Goal: Task Accomplishment & Management: Use online tool/utility

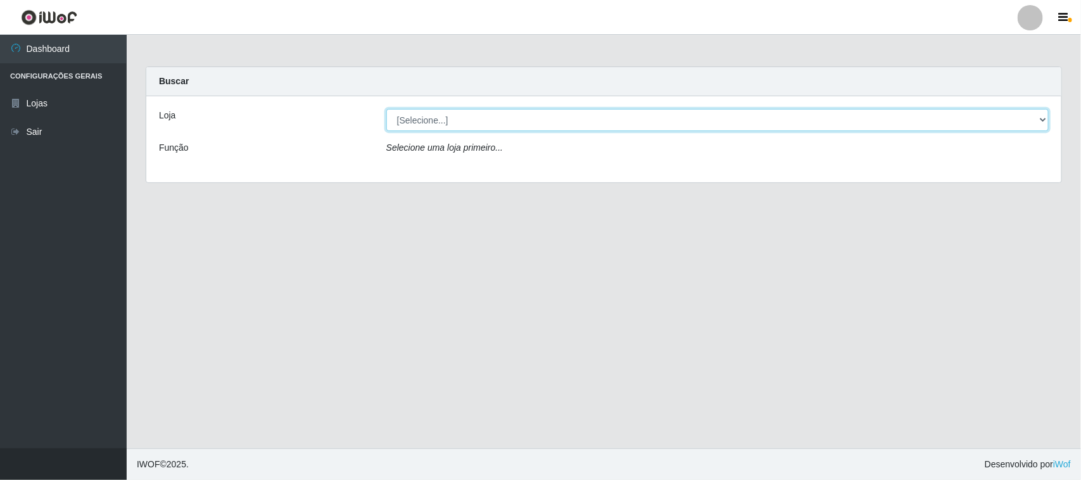
click at [495, 120] on select "[Selecione...] Nordestão - [GEOGRAPHIC_DATA]" at bounding box center [717, 120] width 662 height 22
select select "420"
click at [386, 109] on select "[Selecione...] Nordestão - [GEOGRAPHIC_DATA]" at bounding box center [717, 120] width 662 height 22
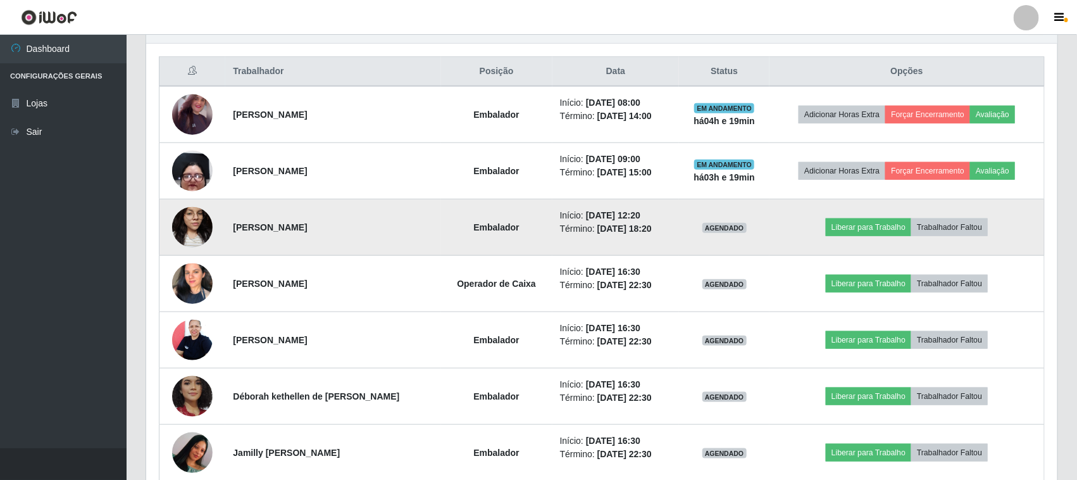
scroll to position [475, 0]
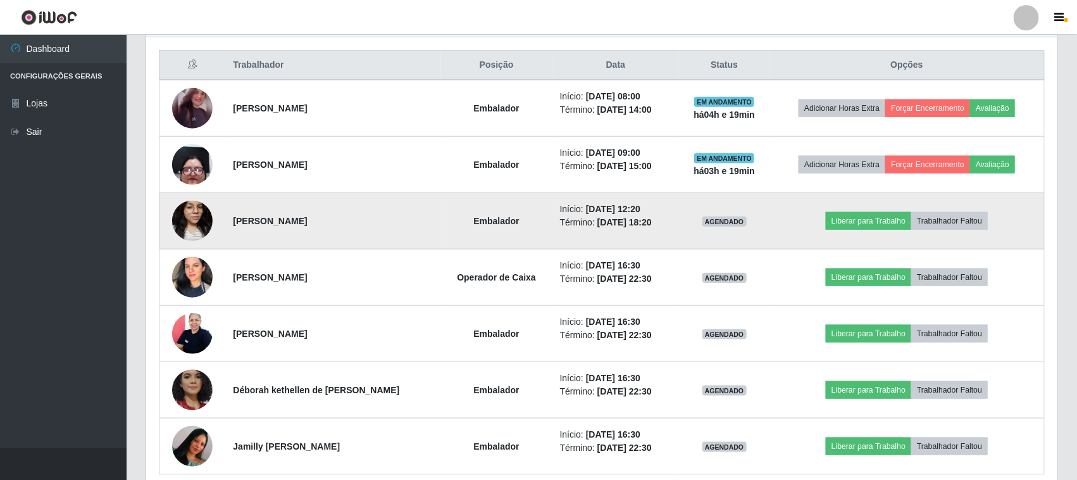
click at [191, 203] on img at bounding box center [192, 221] width 41 height 54
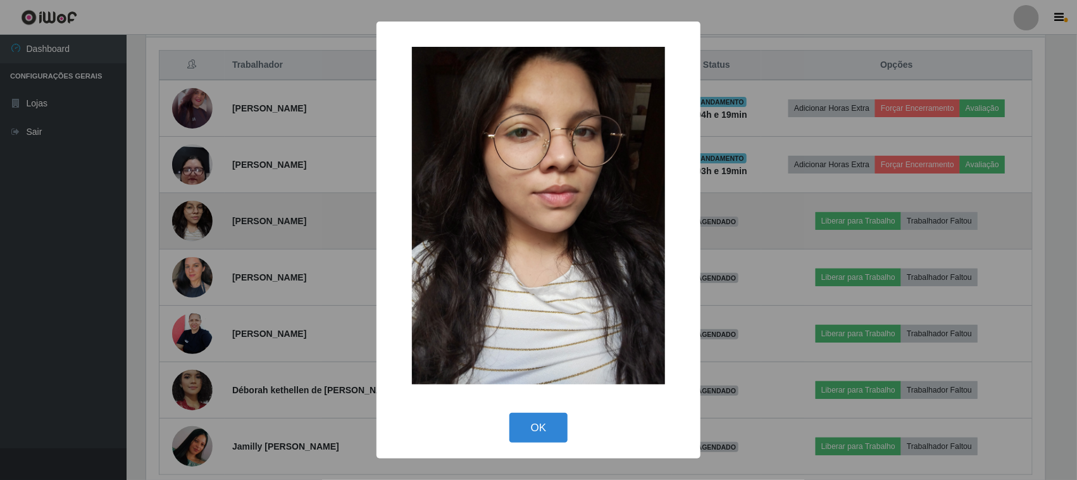
scroll to position [263, 903]
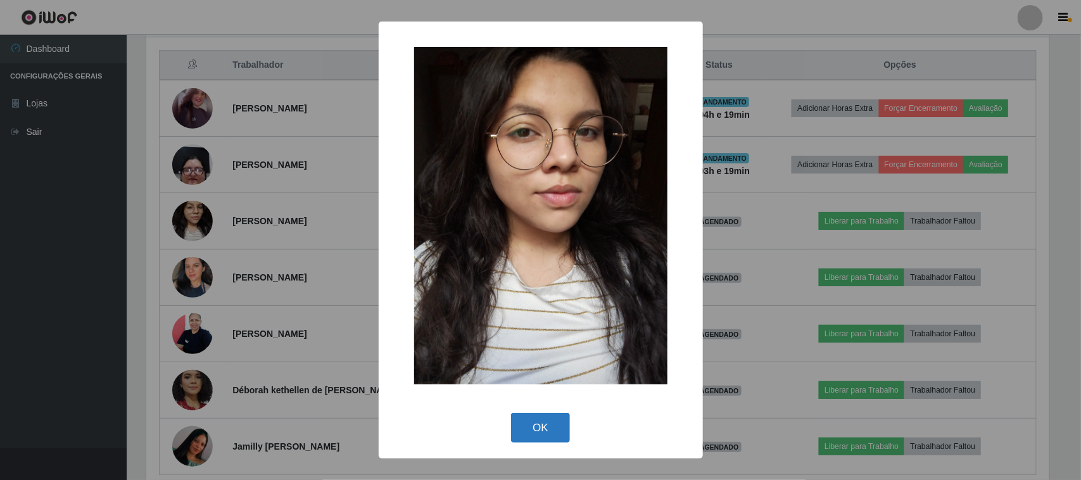
click at [554, 425] on button "OK" at bounding box center [540, 428] width 59 height 30
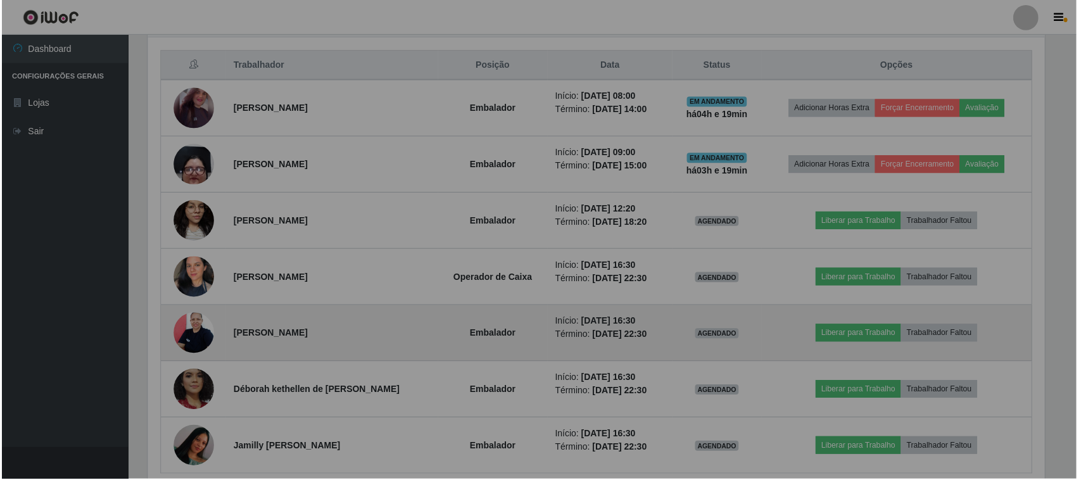
scroll to position [263, 912]
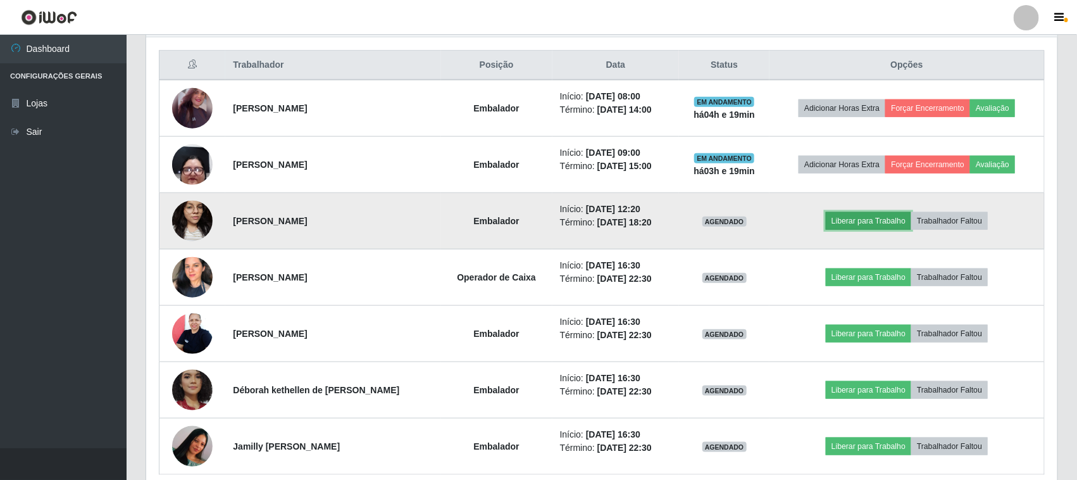
click at [886, 219] on button "Liberar para Trabalho" at bounding box center [868, 221] width 85 height 18
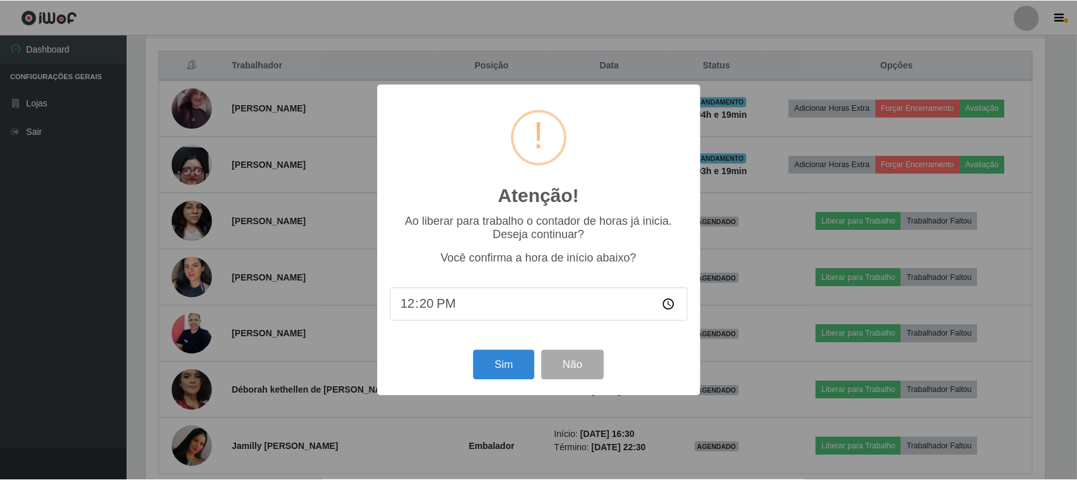
scroll to position [263, 903]
click at [504, 372] on button "Sim" at bounding box center [505, 365] width 61 height 30
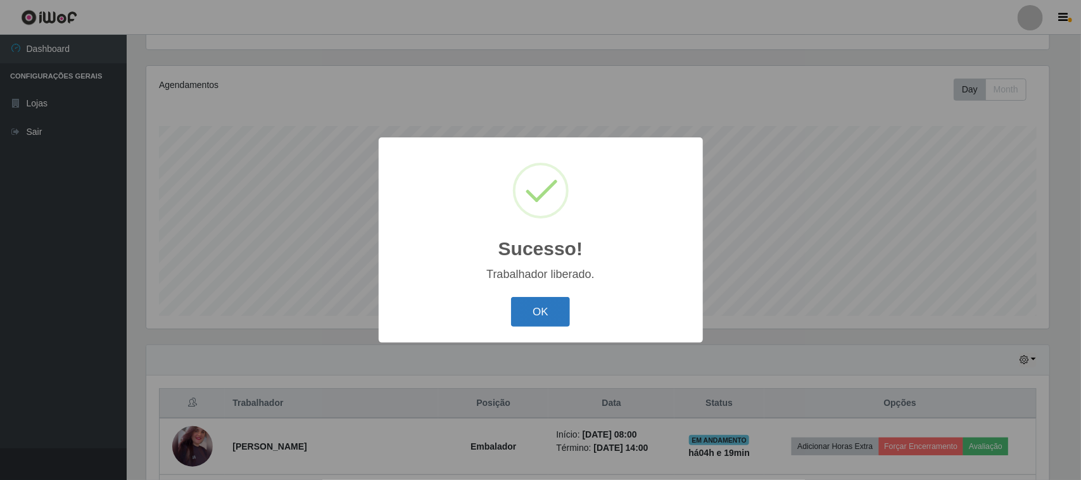
click at [532, 317] on button "OK" at bounding box center [540, 312] width 59 height 30
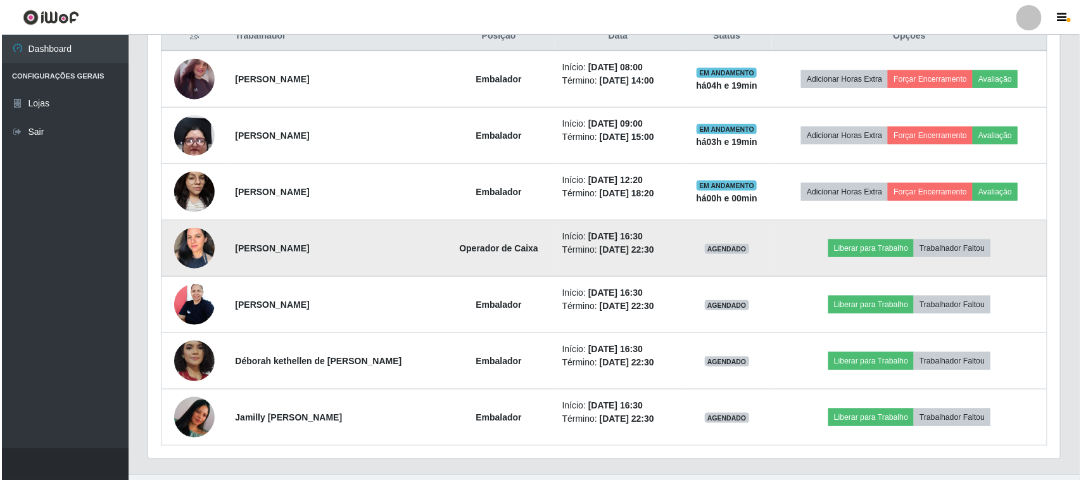
scroll to position [532, 0]
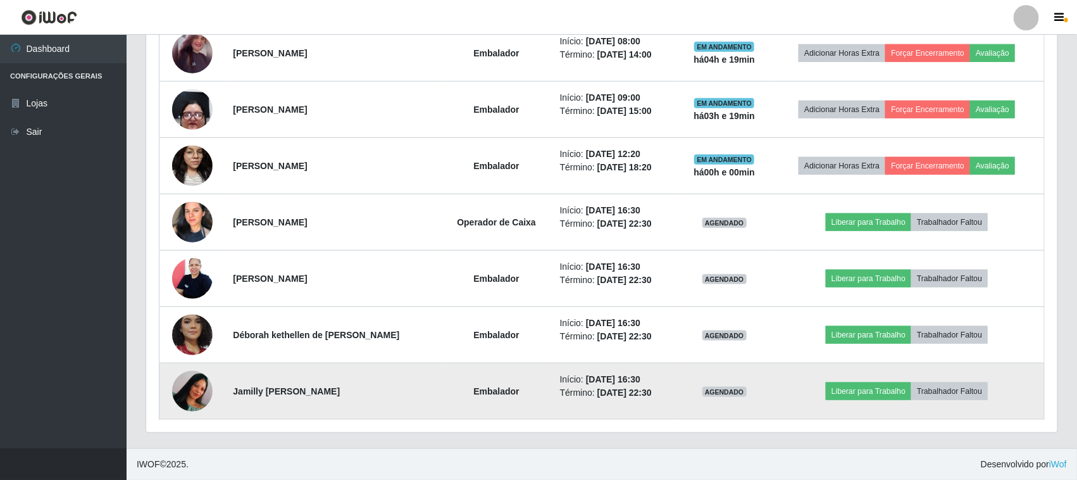
click at [191, 400] on img at bounding box center [192, 391] width 41 height 90
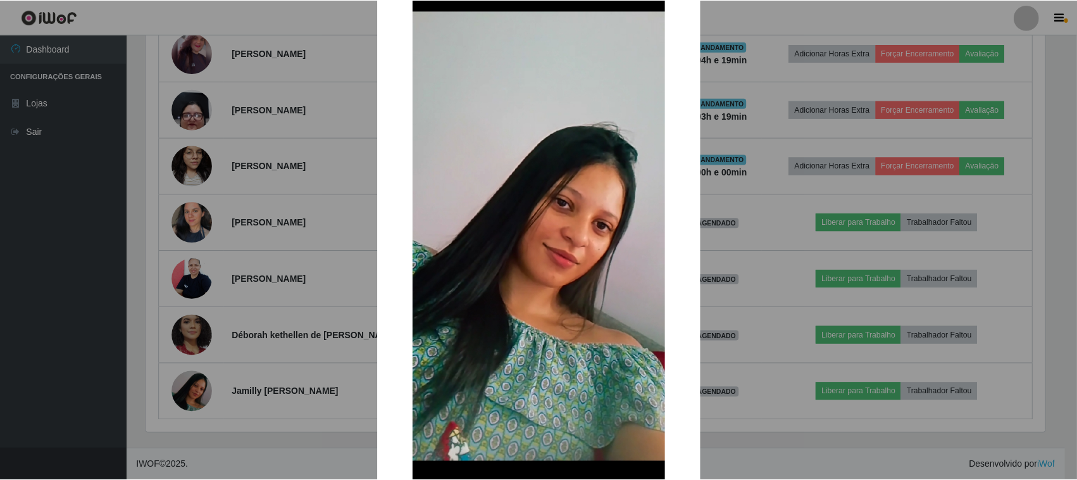
scroll to position [193, 0]
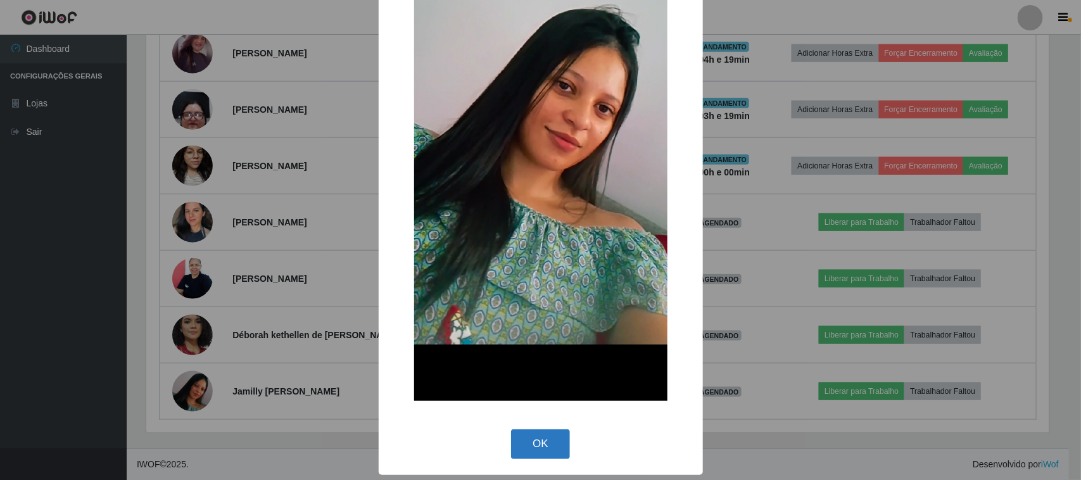
click at [539, 437] on button "OK" at bounding box center [540, 444] width 59 height 30
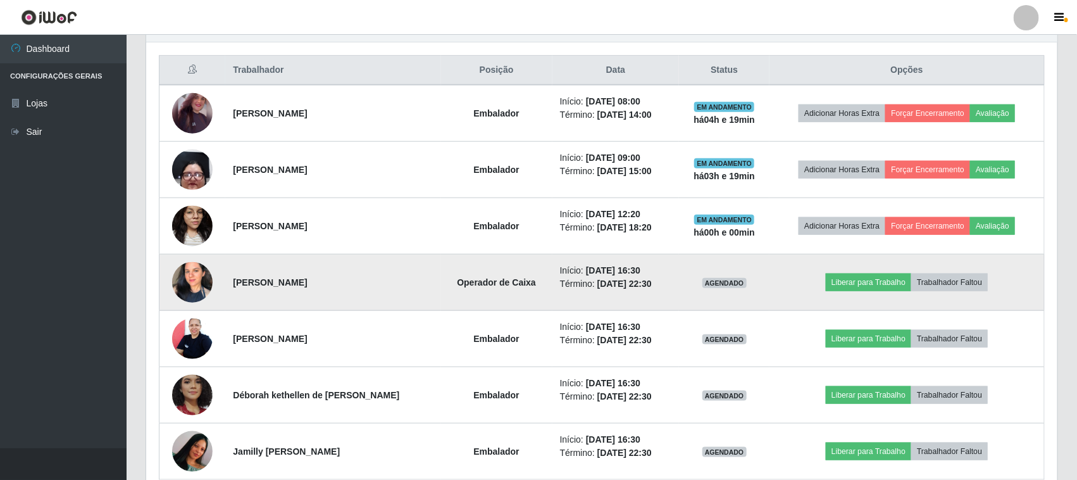
scroll to position [453, 0]
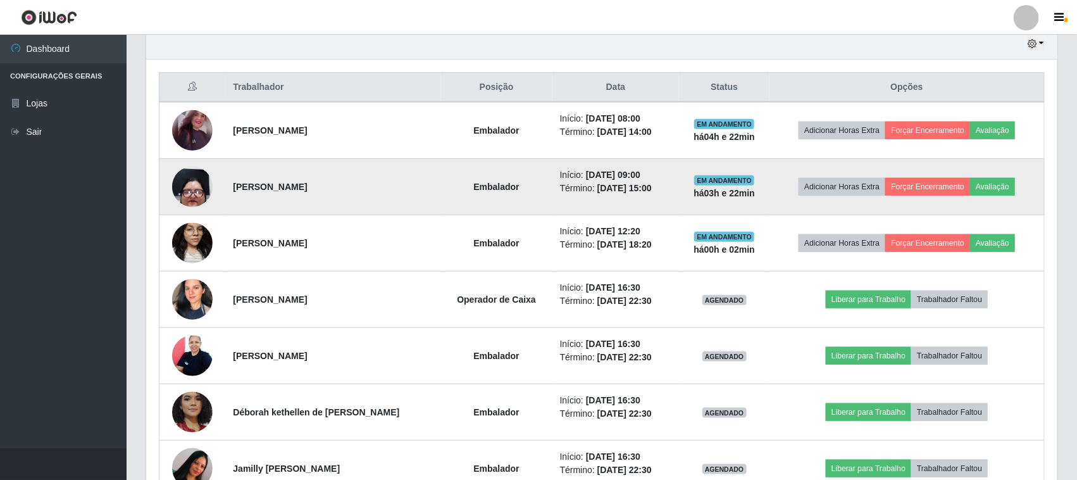
click at [396, 195] on td "[PERSON_NAME]" at bounding box center [332, 187] width 215 height 56
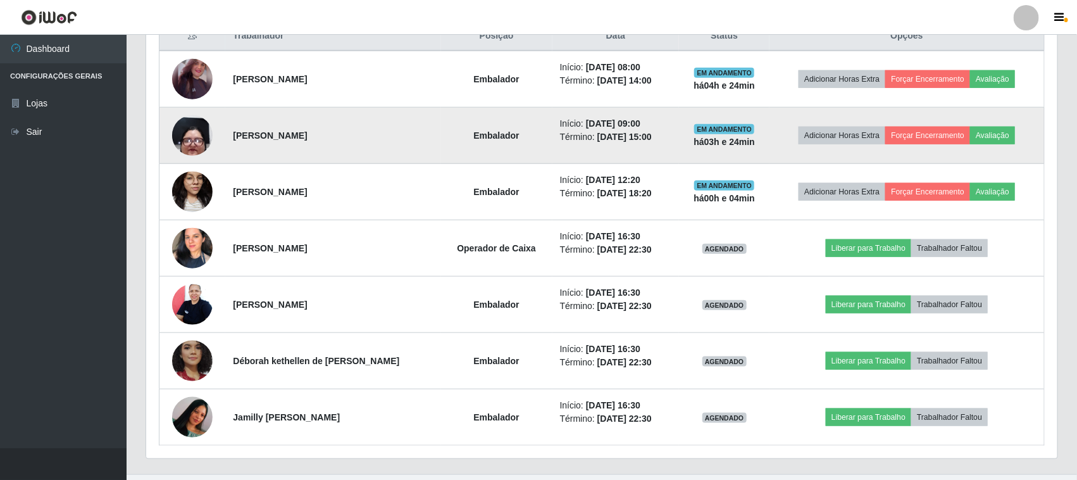
scroll to position [532, 0]
